Goal: Task Accomplishment & Management: Complete application form

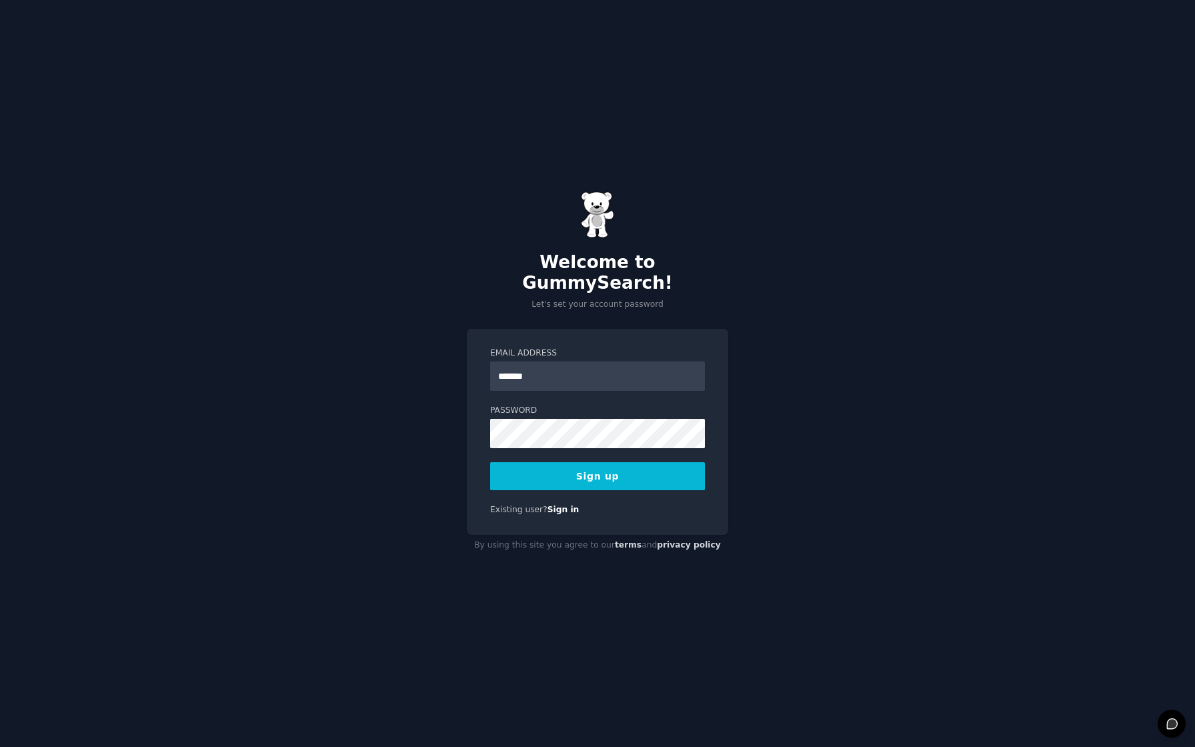
type input "**********"
click at [552, 463] on button "Sign up" at bounding box center [597, 476] width 215 height 28
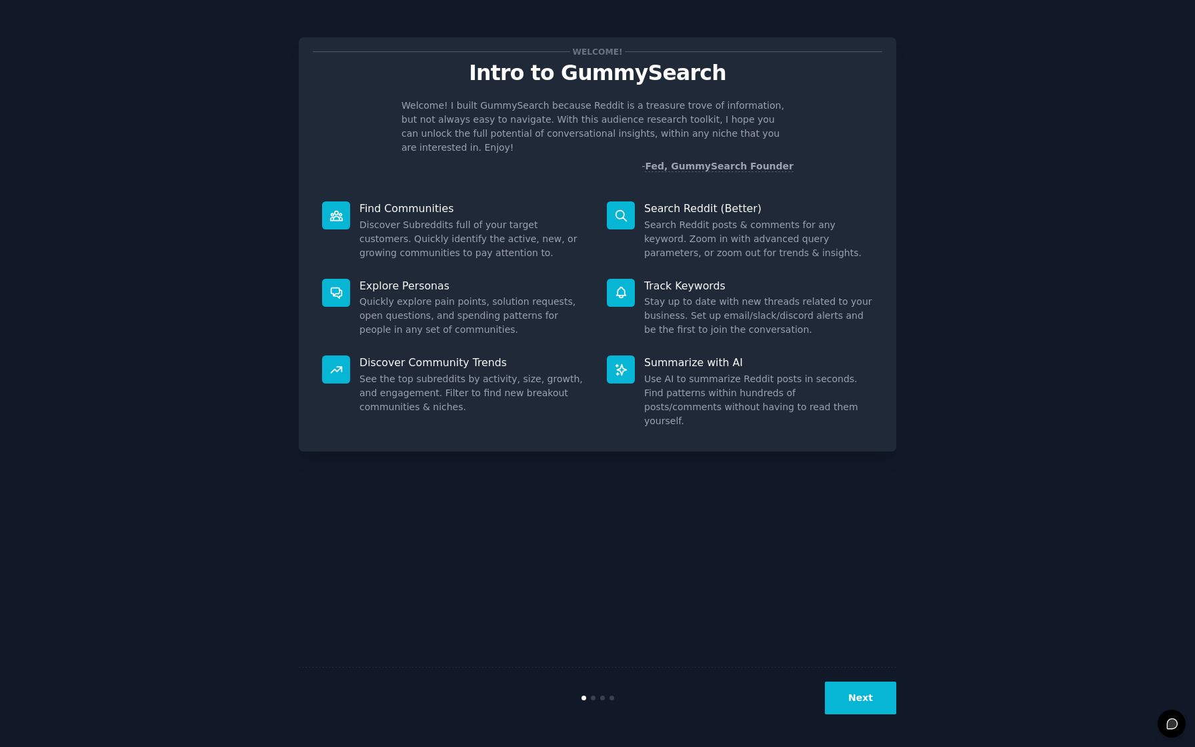
click at [874, 696] on button "Next" at bounding box center [860, 698] width 71 height 33
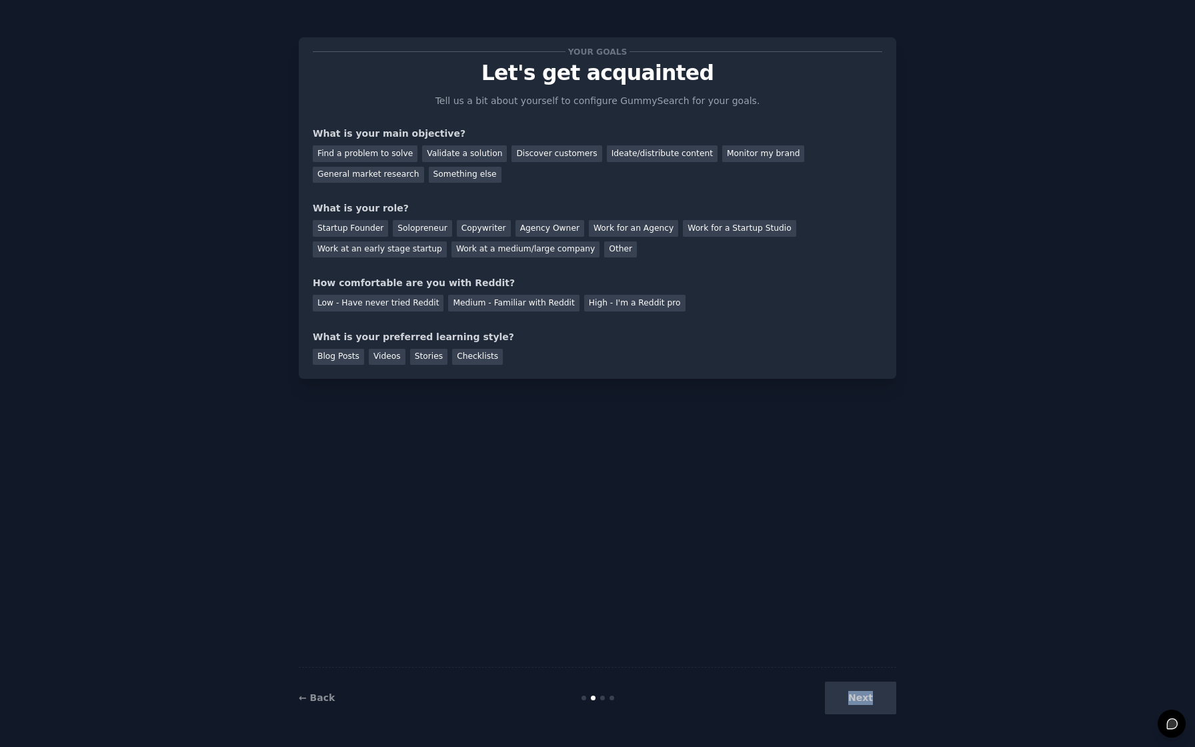
click at [874, 696] on div "Next" at bounding box center [796, 698] width 199 height 33
click at [866, 525] on div "Your goals Let's get acquainted Tell us a bit about yourself to configure Gummy…" at bounding box center [598, 374] width 598 height 710
click at [461, 145] on div "Validate a solution" at bounding box center [464, 153] width 85 height 17
click at [367, 148] on div "Find a problem to solve" at bounding box center [365, 153] width 105 height 17
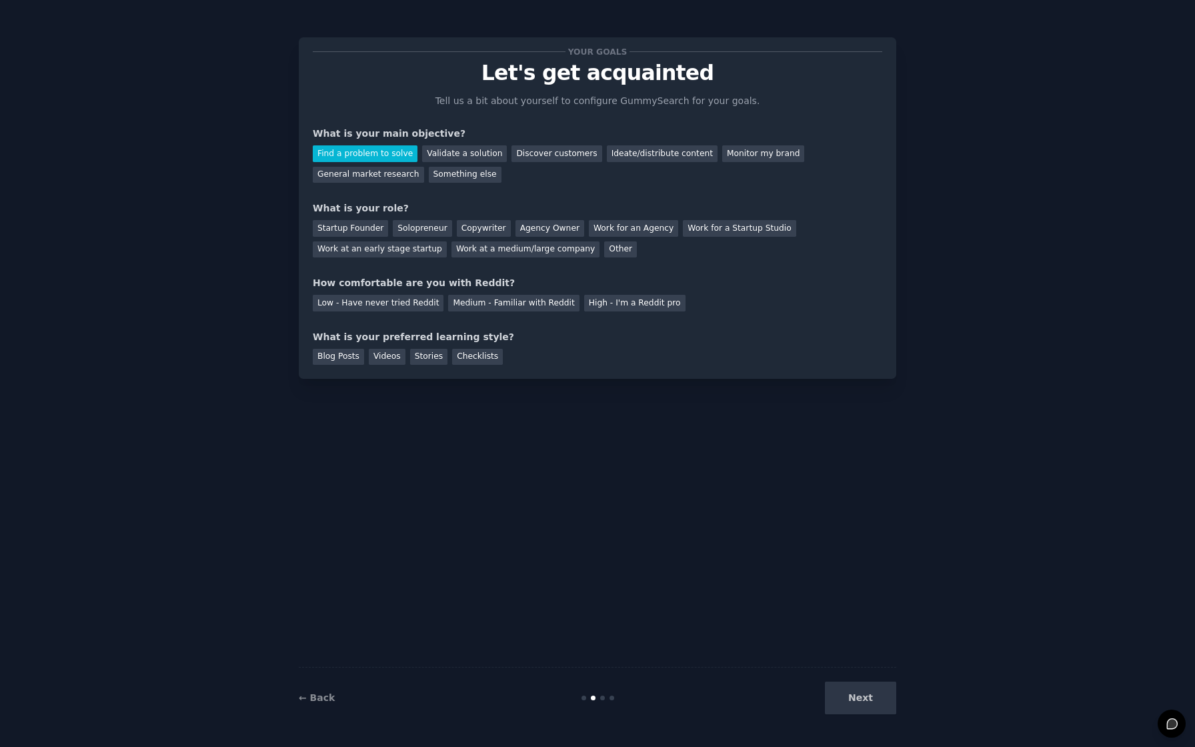
click at [442, 142] on div "Find a problem to solve Validate a solution Discover customers Ideate/distribut…" at bounding box center [598, 162] width 570 height 42
click at [444, 148] on div "Validate a solution" at bounding box center [464, 153] width 85 height 17
click at [420, 225] on div "Solopreneur" at bounding box center [422, 228] width 59 height 17
click at [377, 304] on div "Low - Have never tried Reddit" at bounding box center [378, 303] width 131 height 17
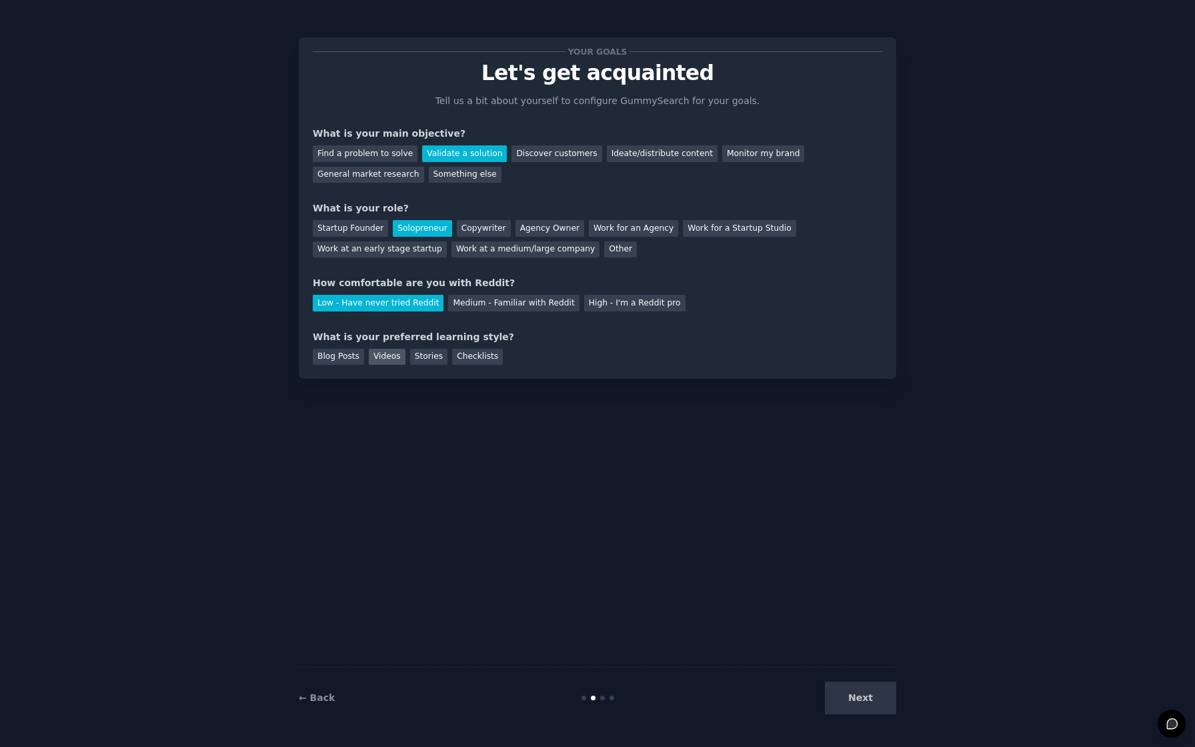
click at [381, 363] on div "Videos" at bounding box center [387, 357] width 37 height 17
click at [864, 708] on button "Next" at bounding box center [860, 698] width 71 height 33
